Goal: Transaction & Acquisition: Purchase product/service

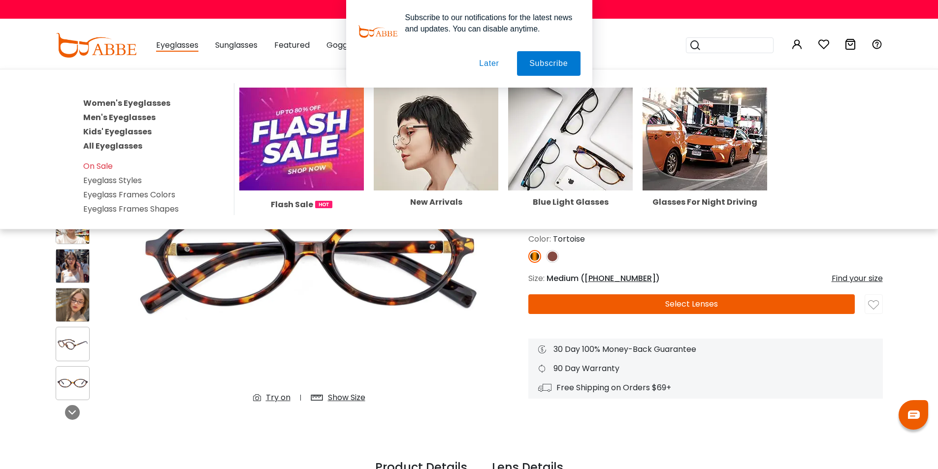
click at [109, 146] on link "All Eyeglasses" at bounding box center [112, 145] width 59 height 11
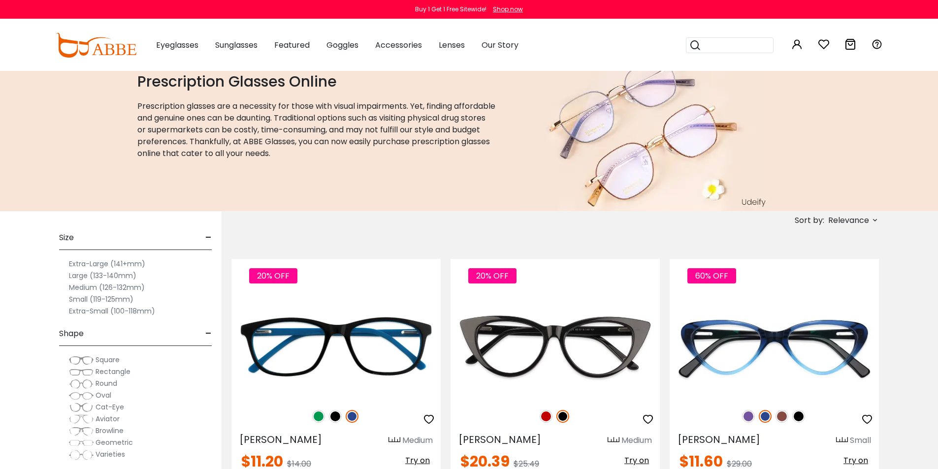
scroll to position [49, 0]
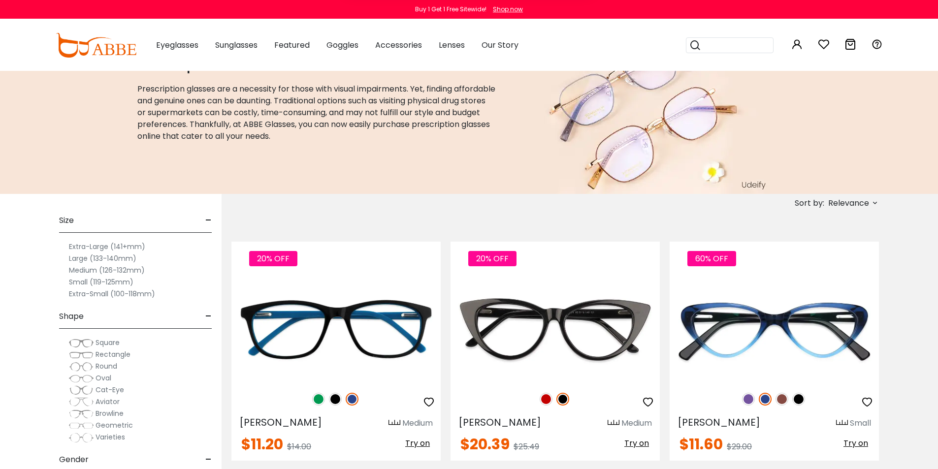
click at [87, 354] on img at bounding box center [81, 355] width 25 height 10
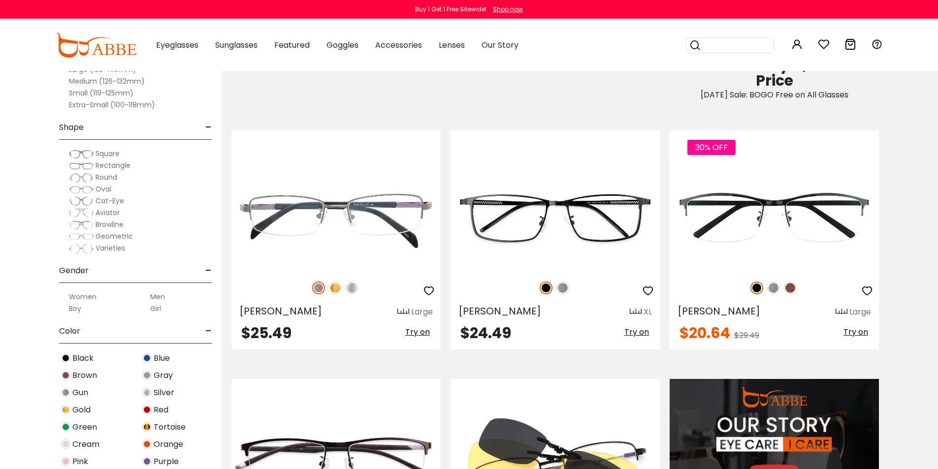
scroll to position [886, 0]
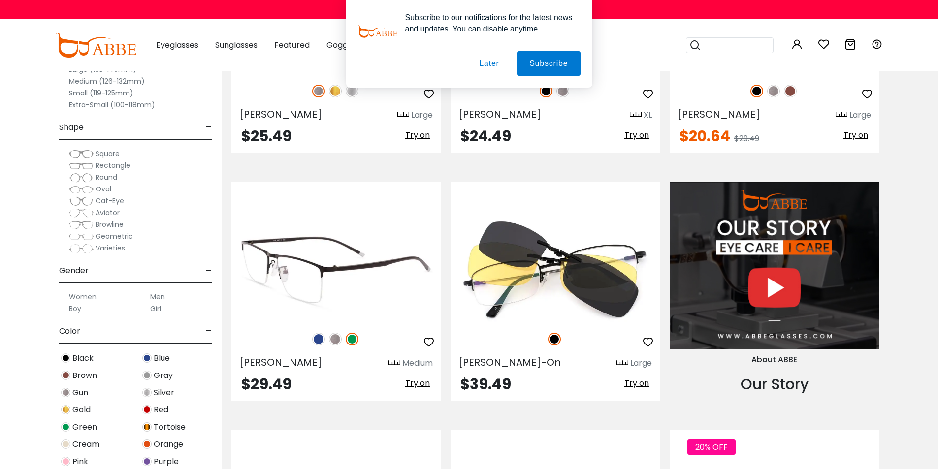
click at [320, 338] on img at bounding box center [318, 339] width 13 height 13
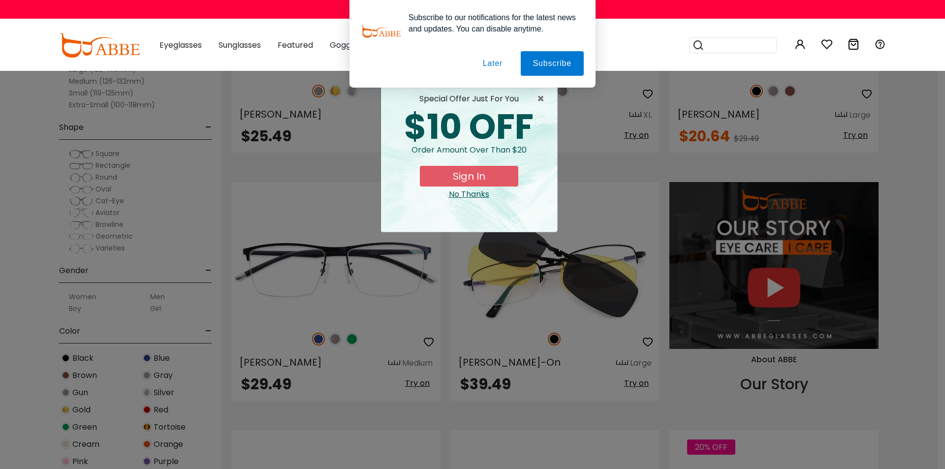
click at [0, 0] on button "Later" at bounding box center [0, 0] width 0 height 0
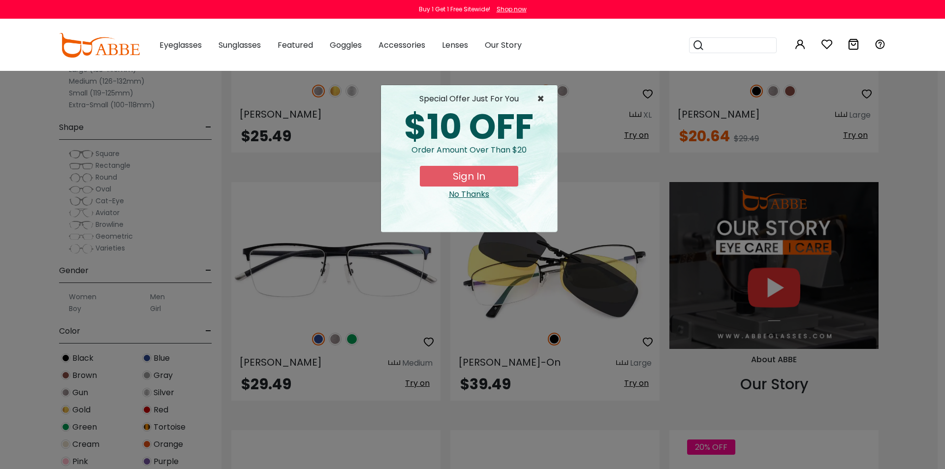
click at [539, 97] on span "×" at bounding box center [543, 99] width 12 height 12
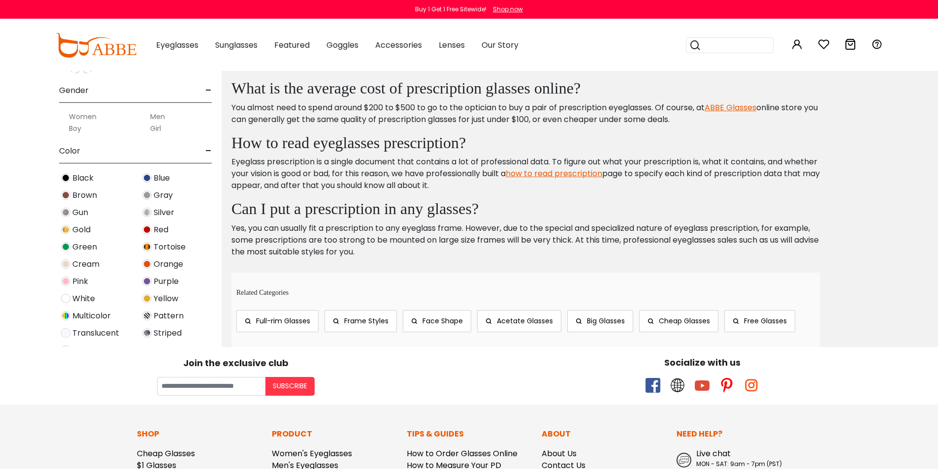
scroll to position [197, 0]
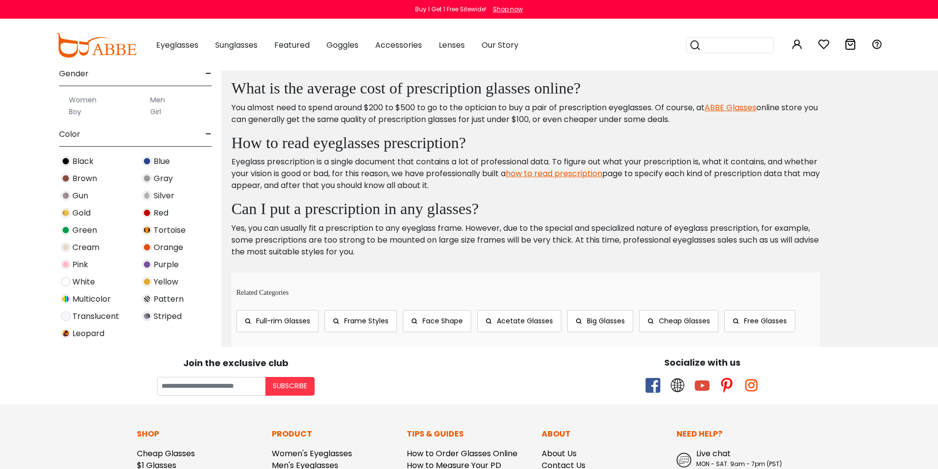
click at [82, 300] on span "Multicolor" at bounding box center [91, 299] width 38 height 12
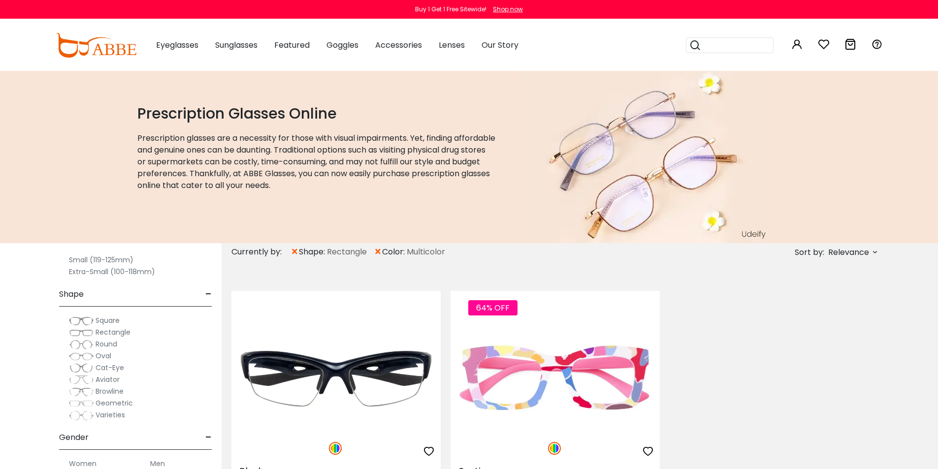
scroll to position [98, 0]
click at [296, 252] on span "×" at bounding box center [294, 252] width 8 height 18
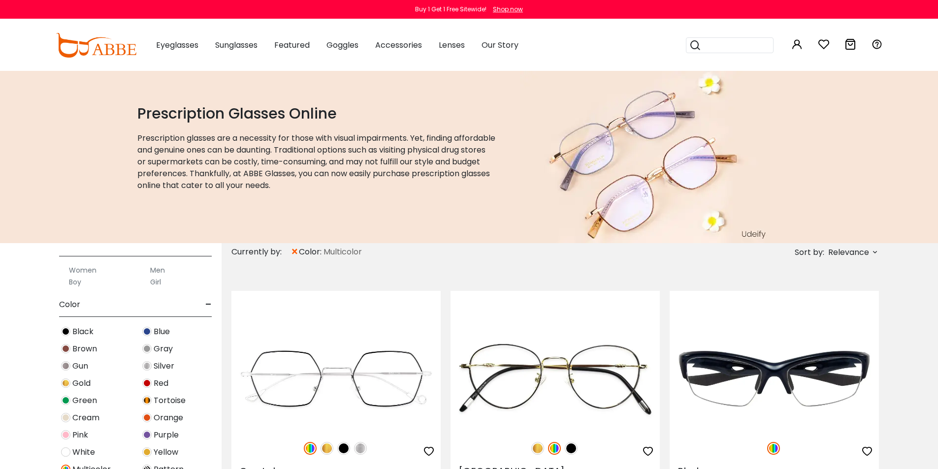
scroll to position [345, 0]
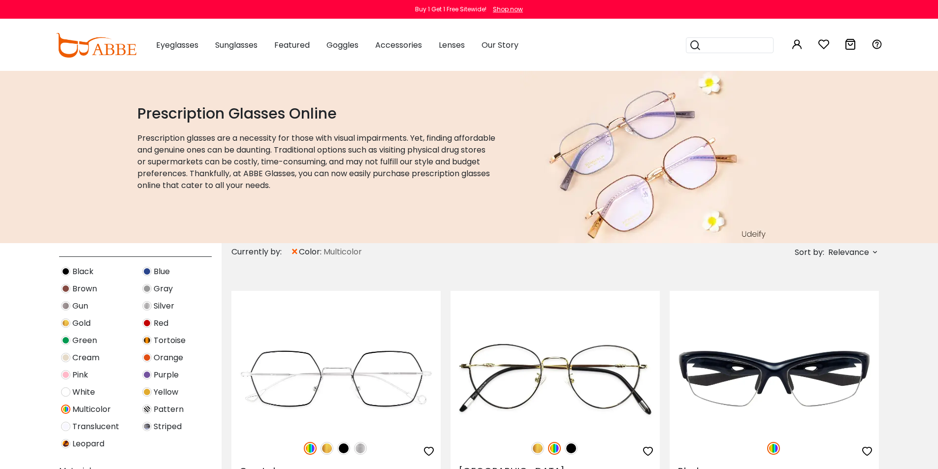
click at [151, 409] on img at bounding box center [146, 409] width 9 height 9
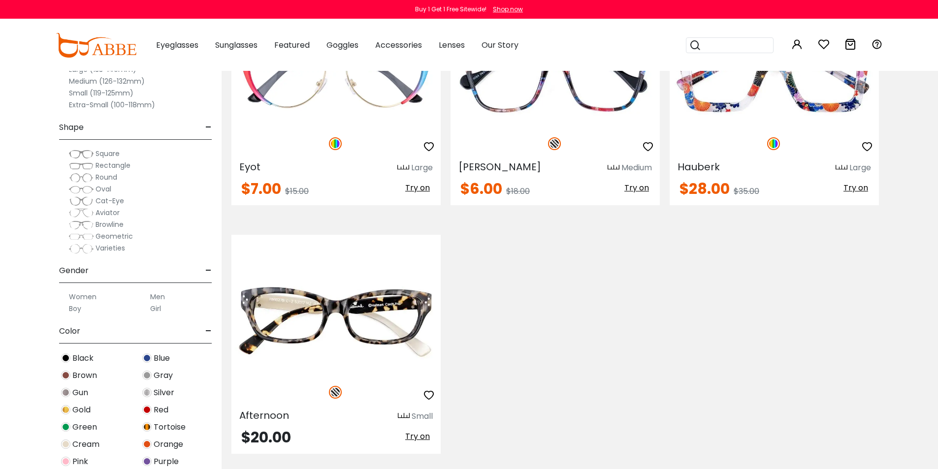
scroll to position [4677, 0]
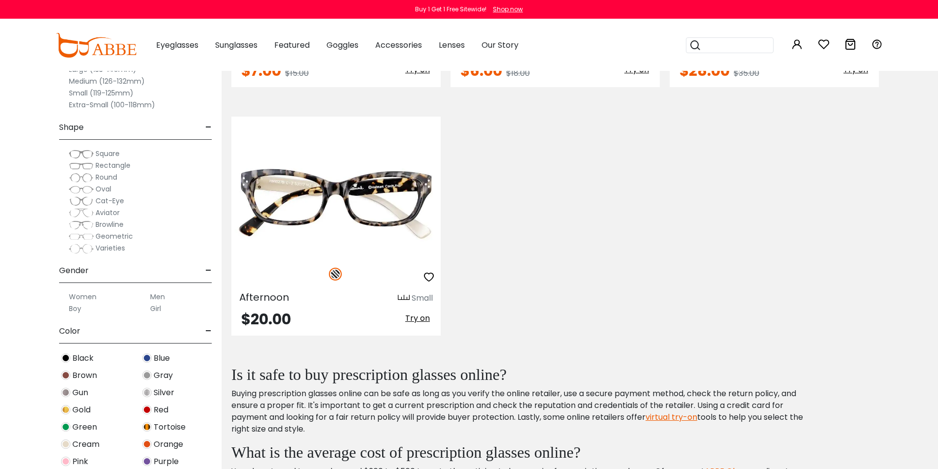
click at [145, 462] on img at bounding box center [146, 461] width 9 height 9
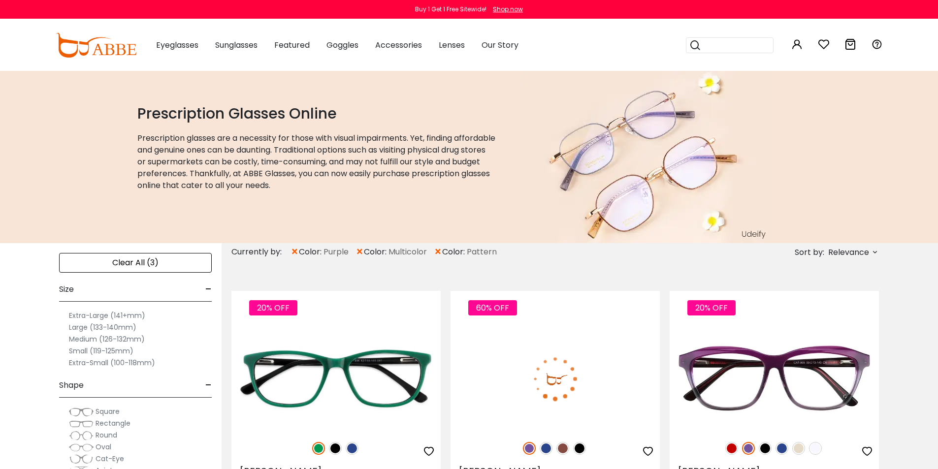
click at [360, 252] on span "×" at bounding box center [359, 252] width 8 height 18
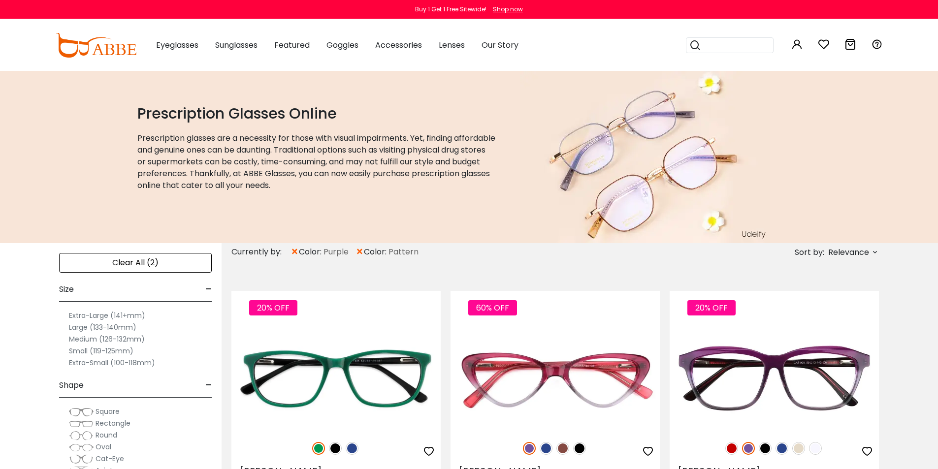
click at [361, 253] on span "×" at bounding box center [359, 252] width 8 height 18
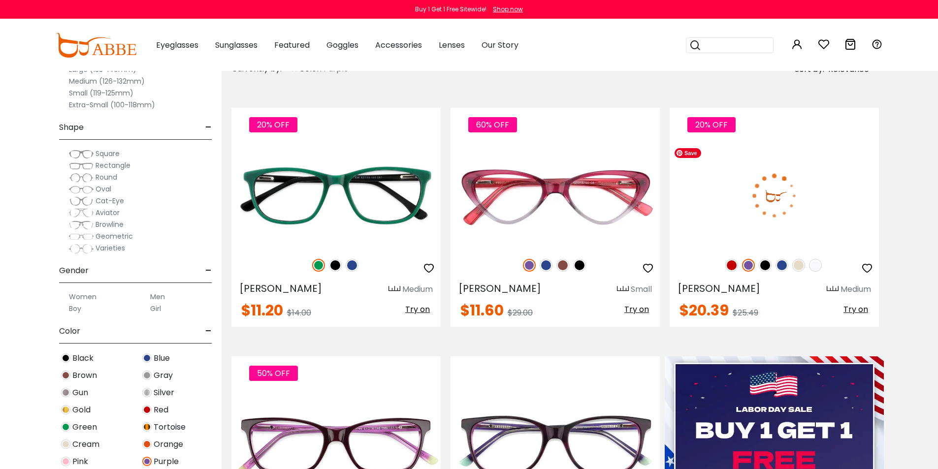
scroll to position [197, 0]
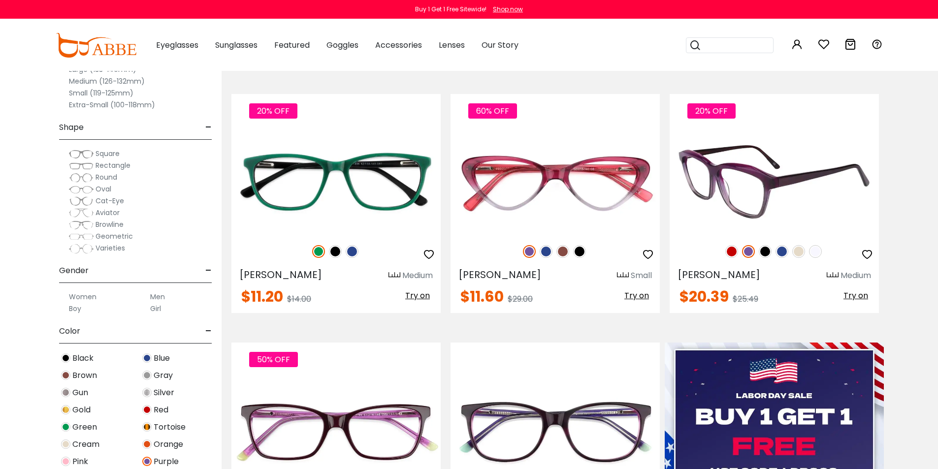
click at [781, 250] on img at bounding box center [781, 251] width 13 height 13
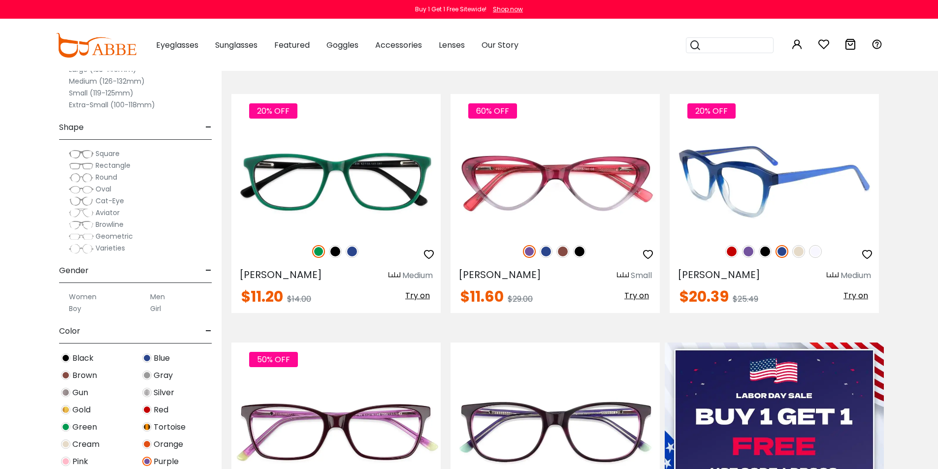
click at [762, 250] on img at bounding box center [765, 251] width 13 height 13
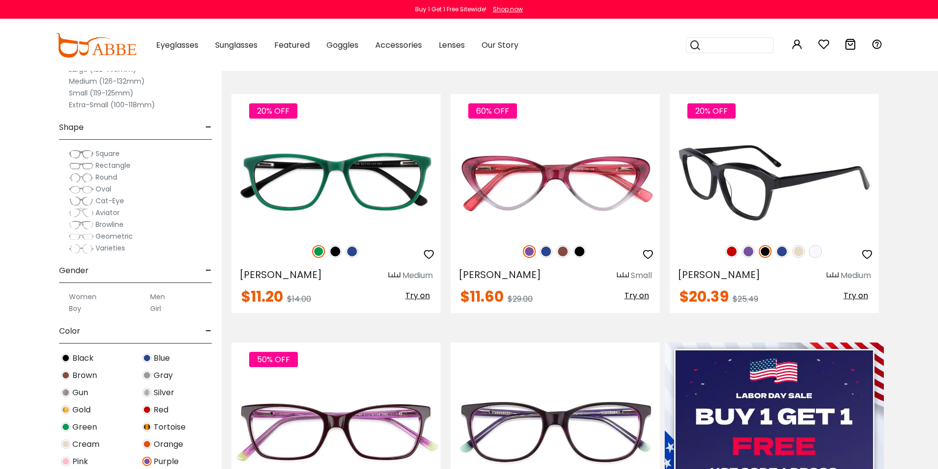
click at [746, 253] on img at bounding box center [748, 251] width 13 height 13
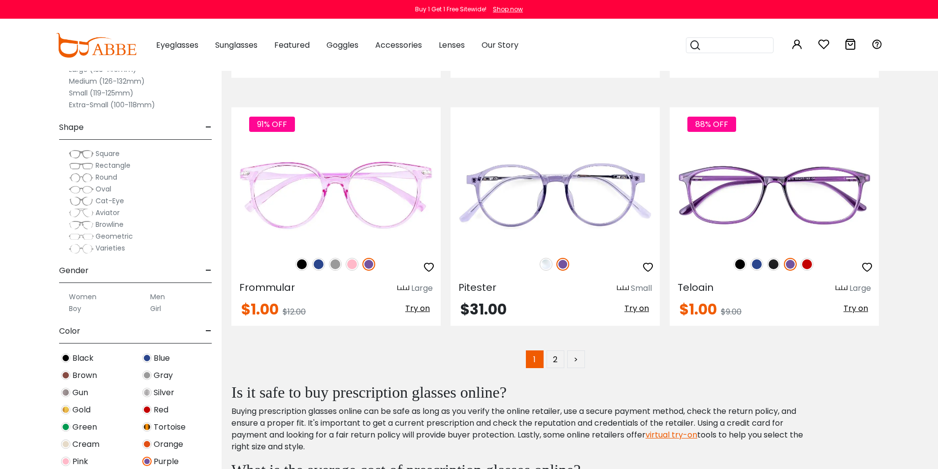
scroll to position [5022, 0]
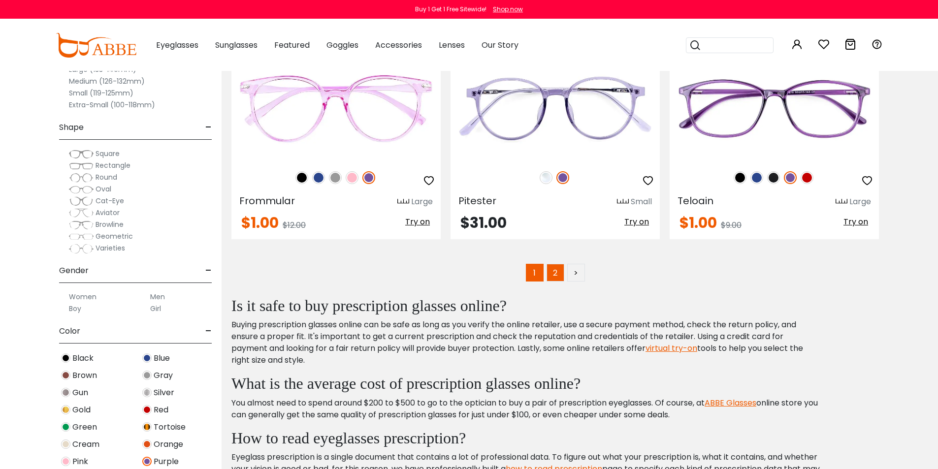
click at [558, 271] on link "2" at bounding box center [555, 273] width 18 height 18
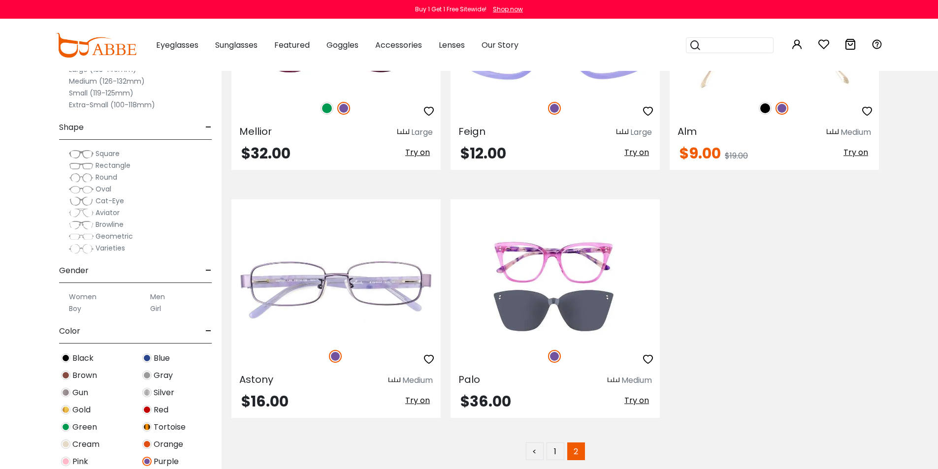
click at [81, 212] on img at bounding box center [81, 213] width 25 height 10
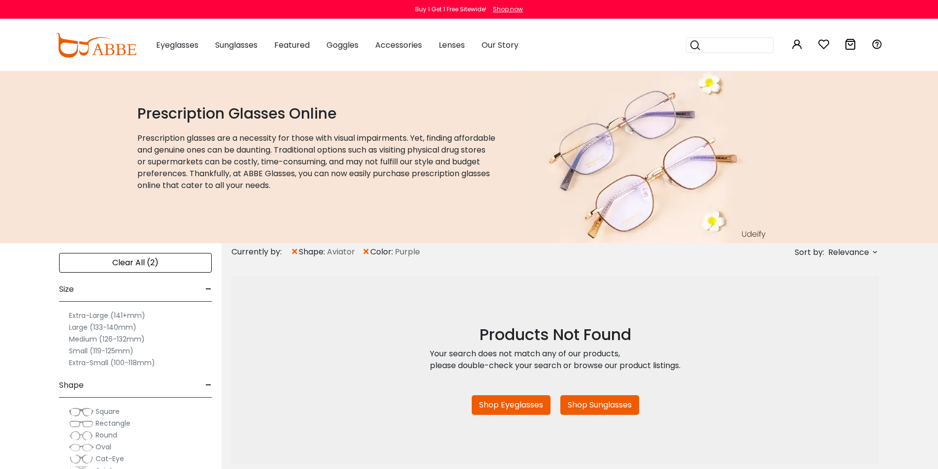
click at [367, 252] on span "×" at bounding box center [366, 252] width 8 height 18
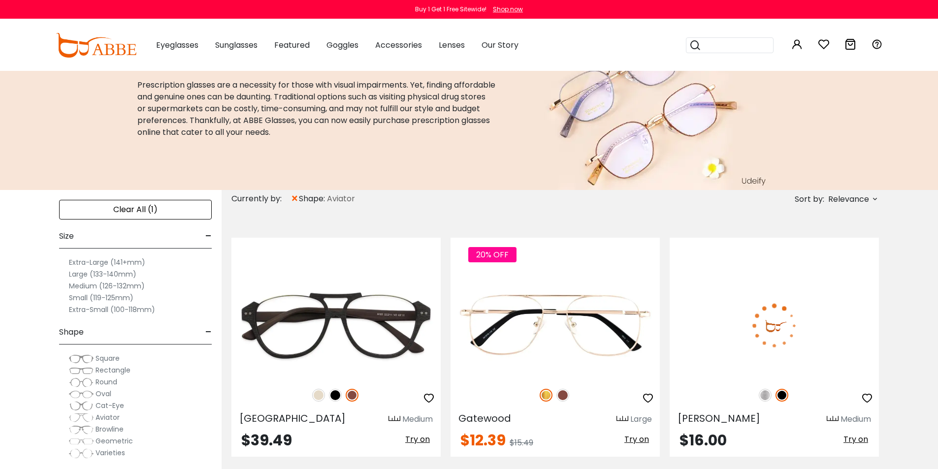
scroll to position [148, 0]
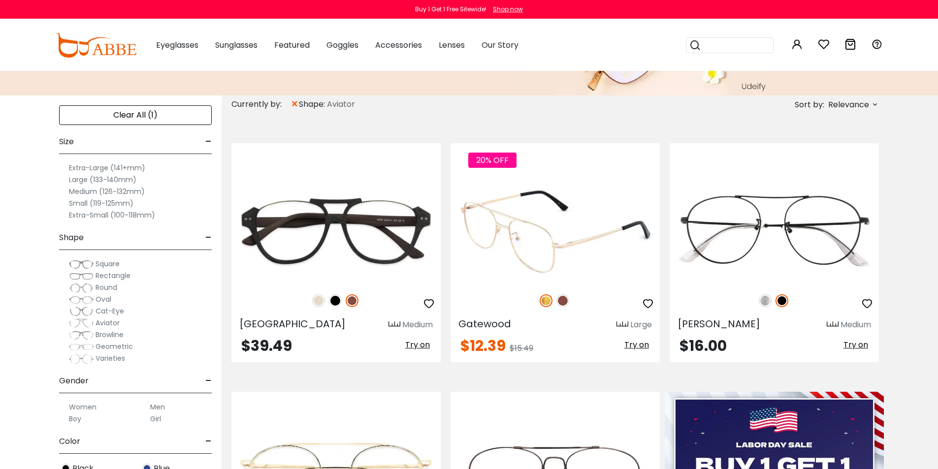
click at [562, 299] on img at bounding box center [562, 300] width 13 height 13
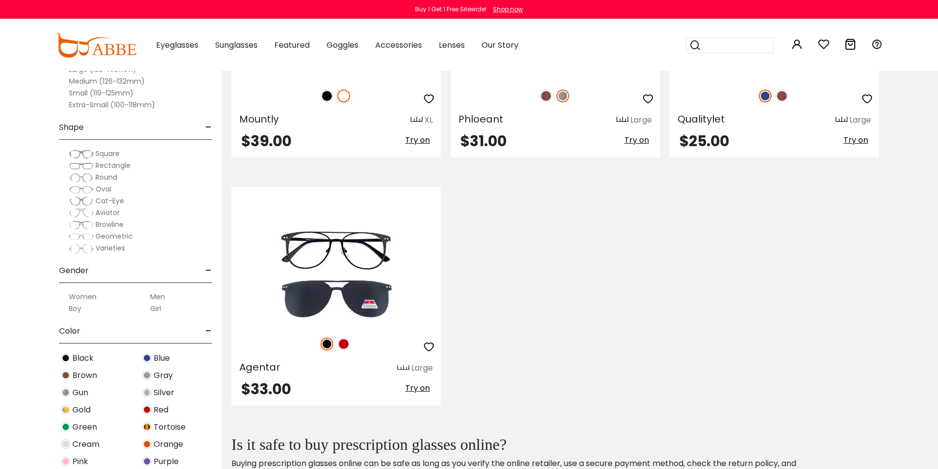
scroll to position [1969, 0]
